Goal: Task Accomplishment & Management: Use online tool/utility

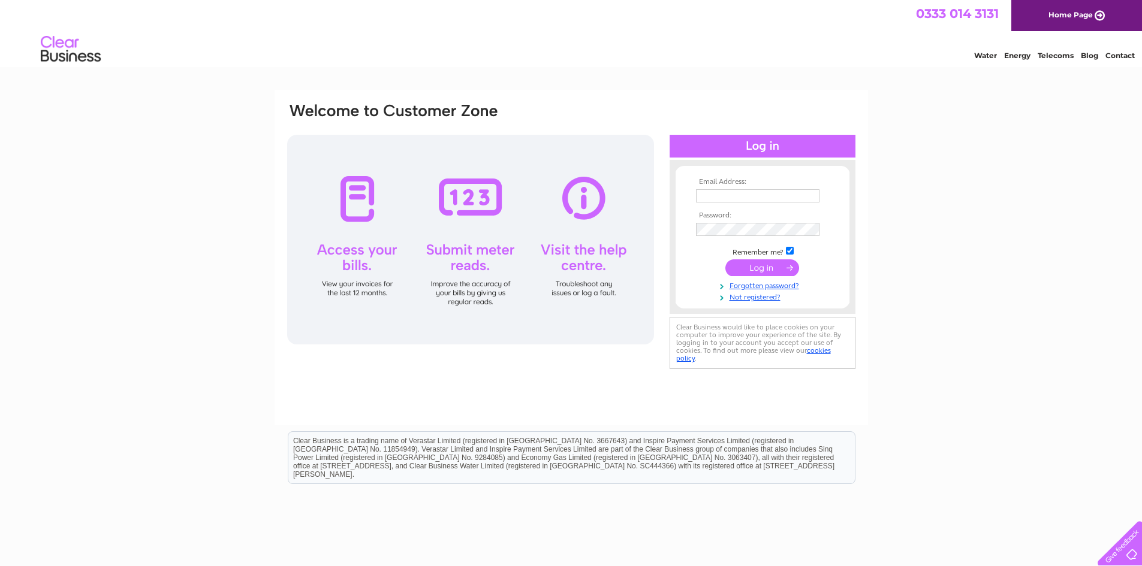
type input "lewis@kmsbespoke.com"
click at [761, 262] on input "submit" at bounding box center [762, 268] width 74 height 17
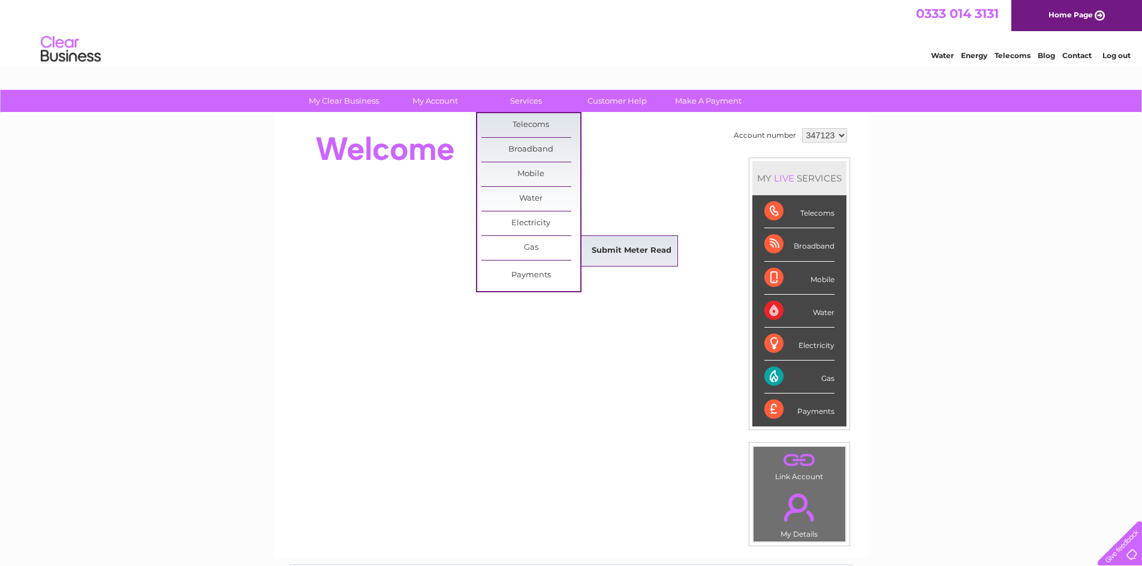
click at [607, 249] on link "Submit Meter Read" at bounding box center [631, 251] width 99 height 24
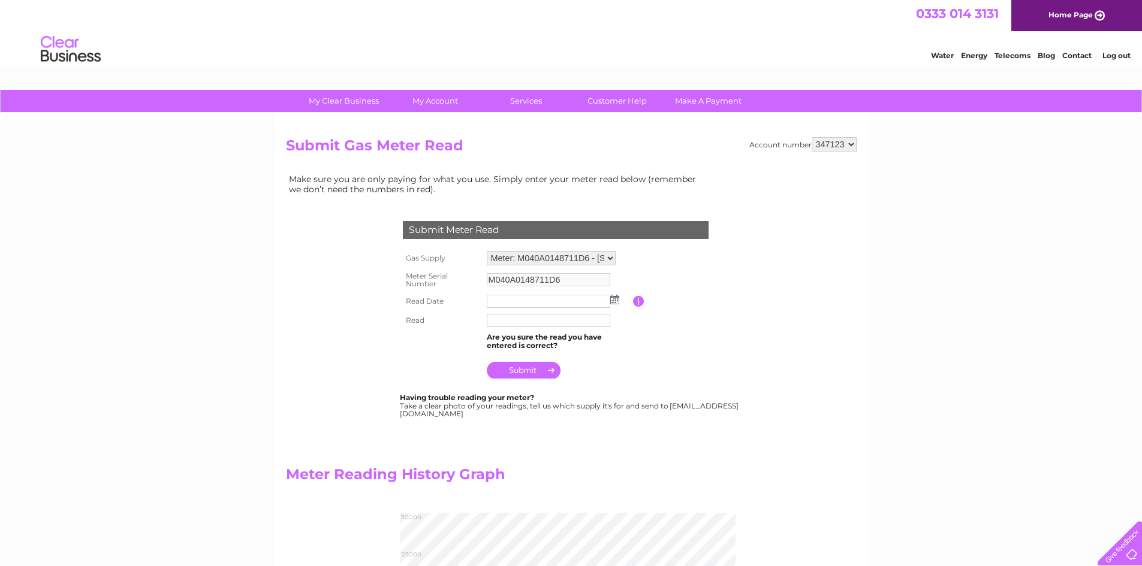
click at [516, 308] on input "text" at bounding box center [548, 301] width 123 height 13
click at [616, 303] on img at bounding box center [615, 301] width 9 height 10
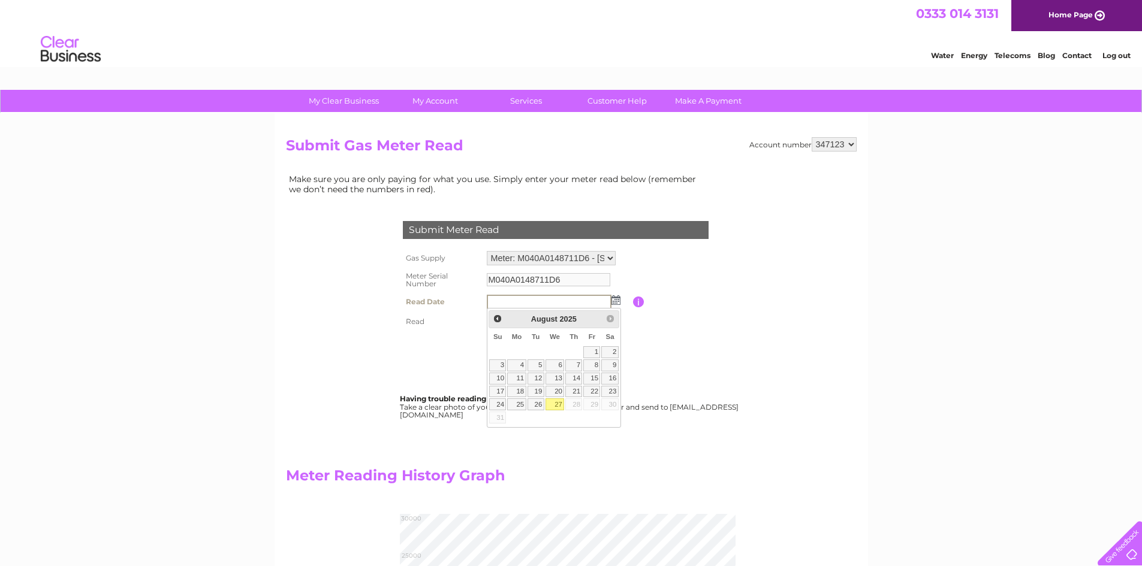
click at [558, 401] on link "27" at bounding box center [555, 405] width 19 height 12
type input "[DATE]"
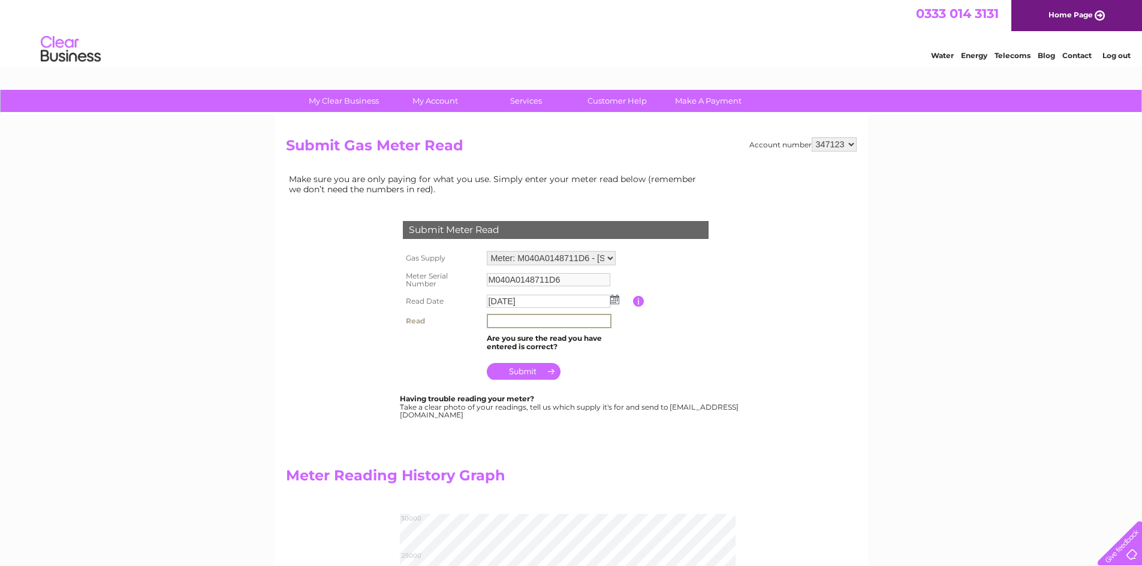
click at [513, 317] on input "text" at bounding box center [549, 321] width 125 height 14
type input "024891"
click at [537, 372] on input "submit" at bounding box center [524, 370] width 74 height 17
